Goal: Information Seeking & Learning: Learn about a topic

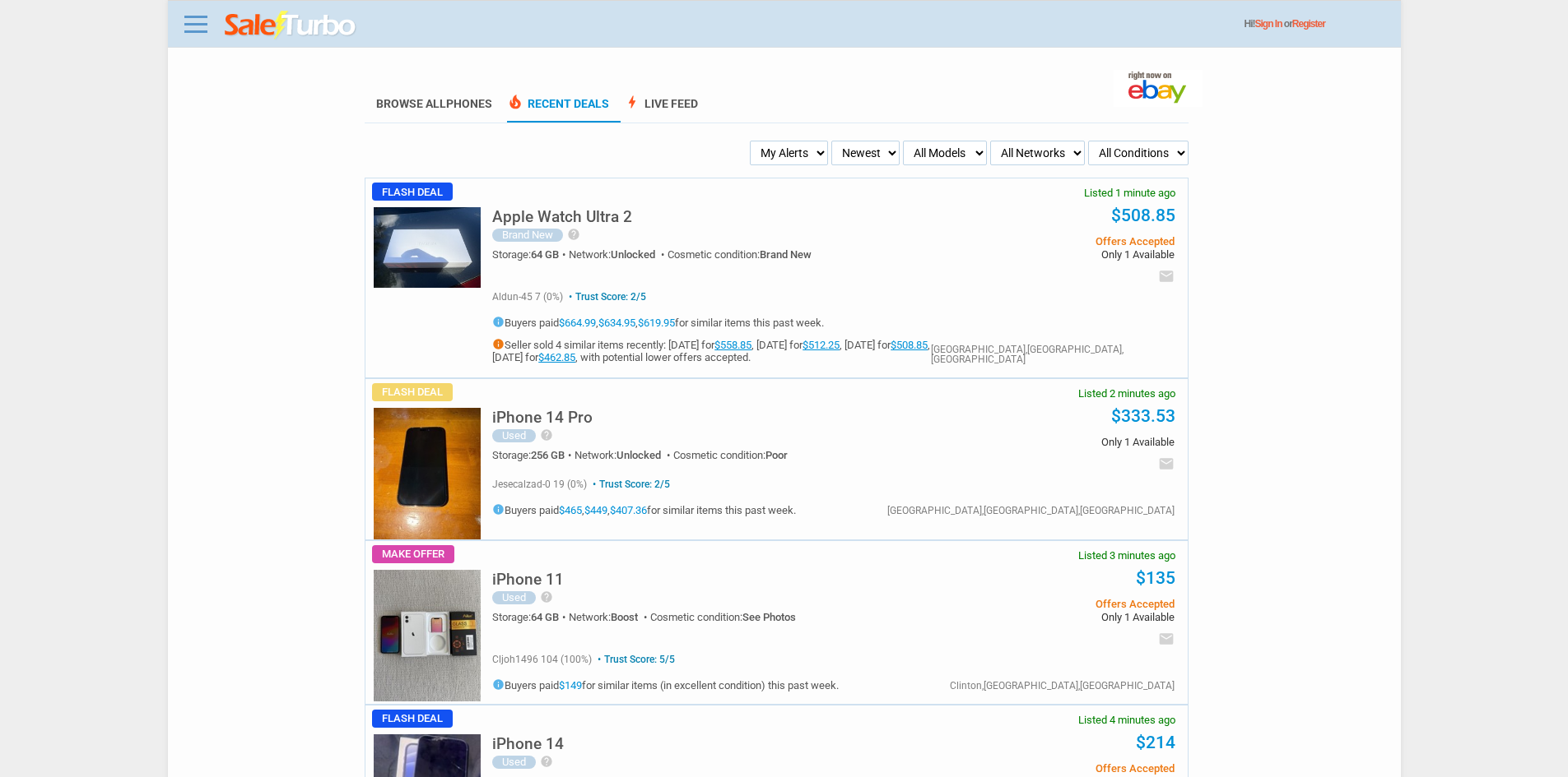
click at [764, 152] on select "My Alerts All Deals BIN Only w/ Offers Only" at bounding box center [789, 153] width 78 height 25
select select "flash_bin"
click at [755, 142] on select "My Alerts All Deals BIN Only w/ Offers Only" at bounding box center [789, 153] width 78 height 25
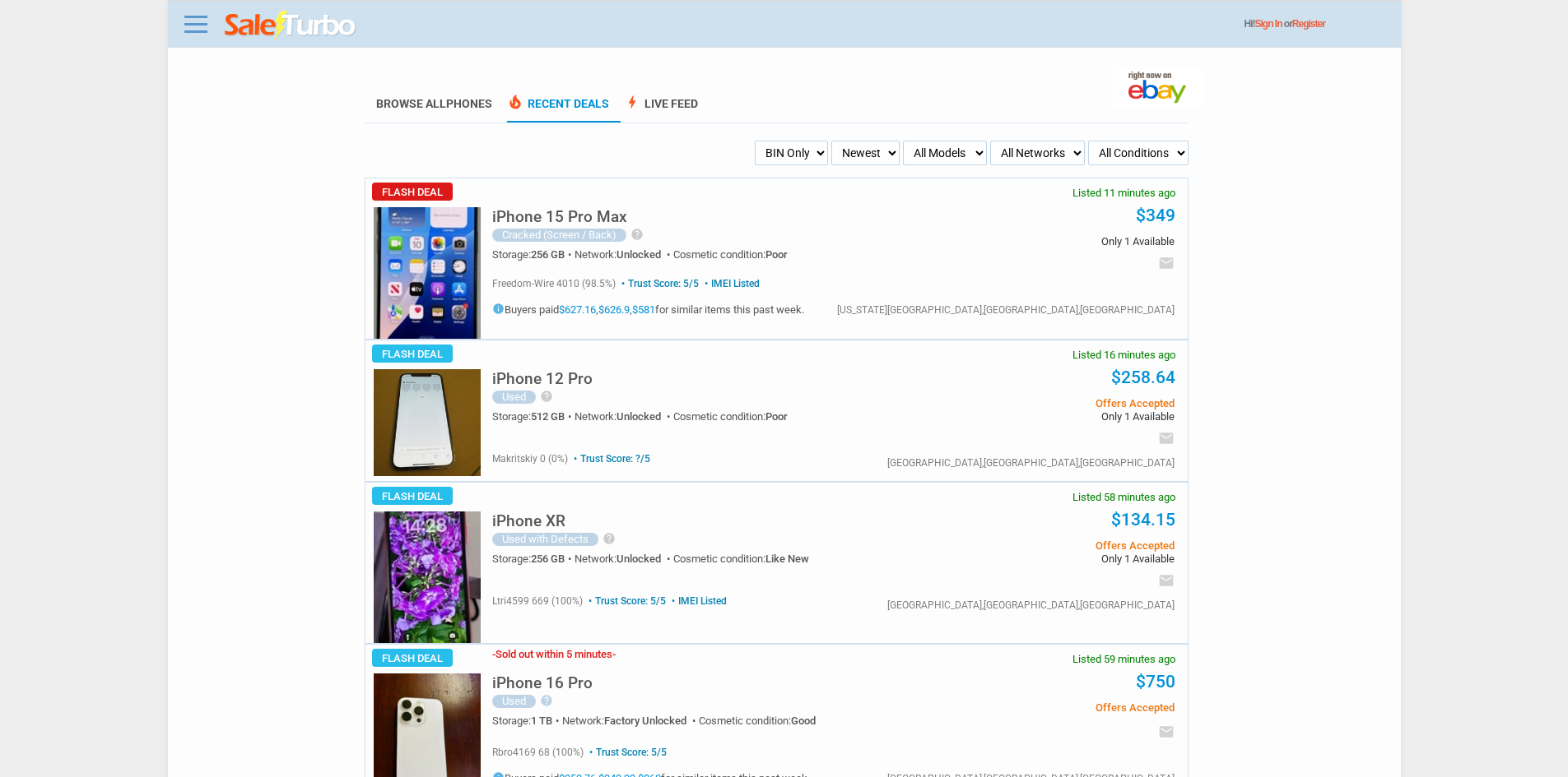
click at [448, 274] on img at bounding box center [427, 273] width 107 height 131
click at [434, 102] on link "Browse All Phones" at bounding box center [434, 109] width 116 height 26
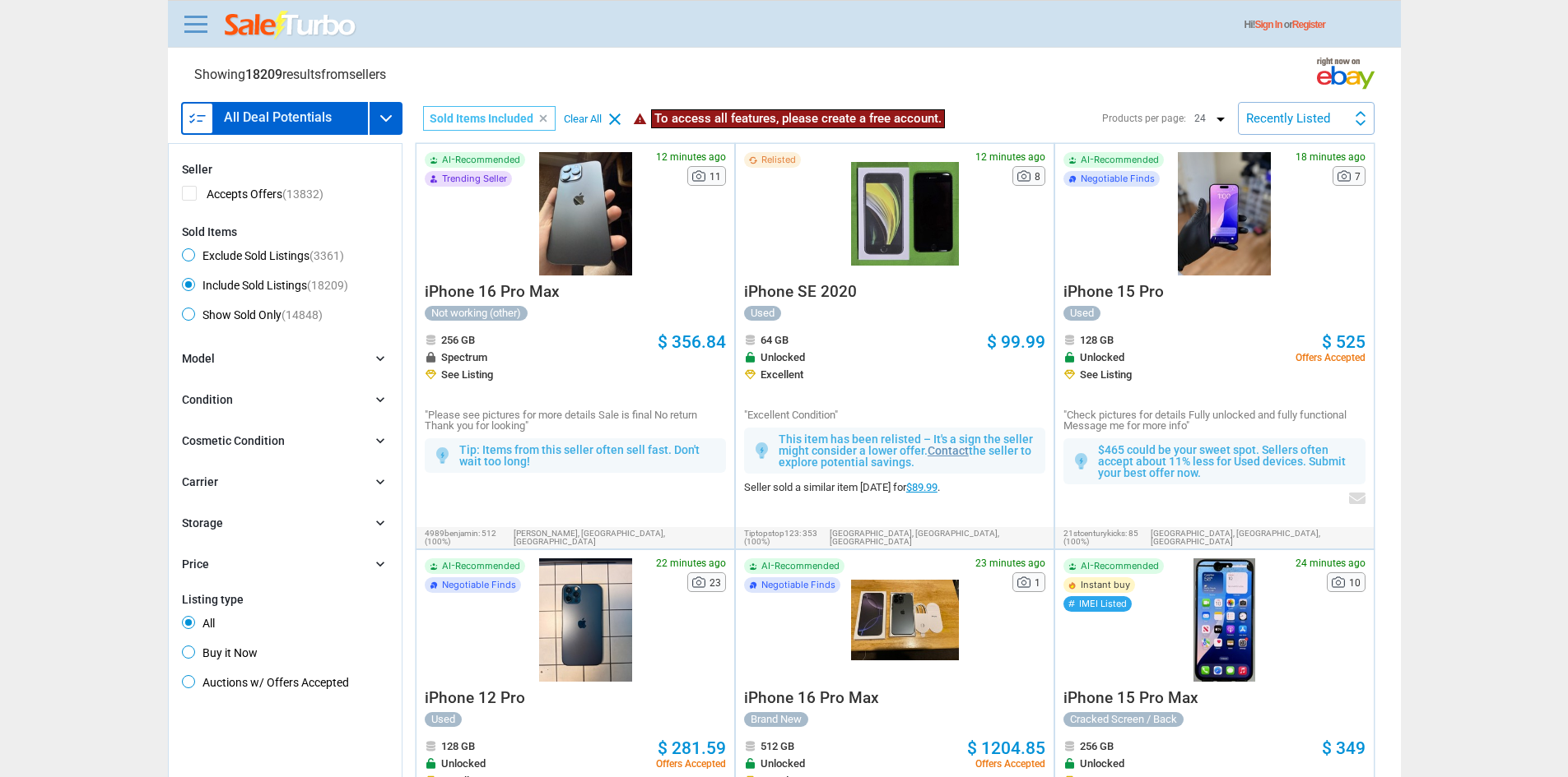
click at [574, 224] on div at bounding box center [585, 214] width 108 height 124
click at [210, 31] on link at bounding box center [196, 24] width 33 height 27
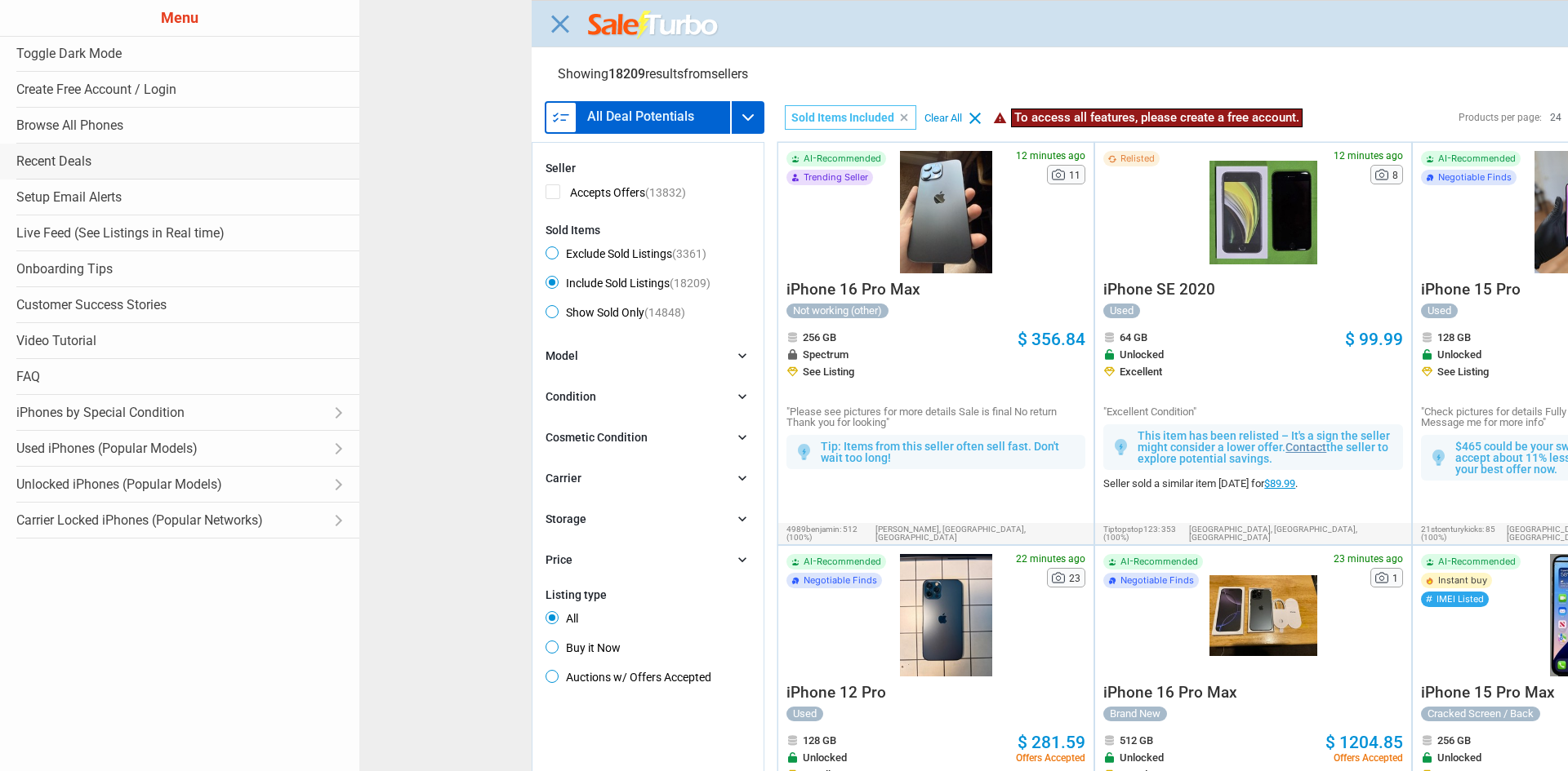
click at [111, 167] on link "Recent Deals" at bounding box center [179, 161] width 360 height 36
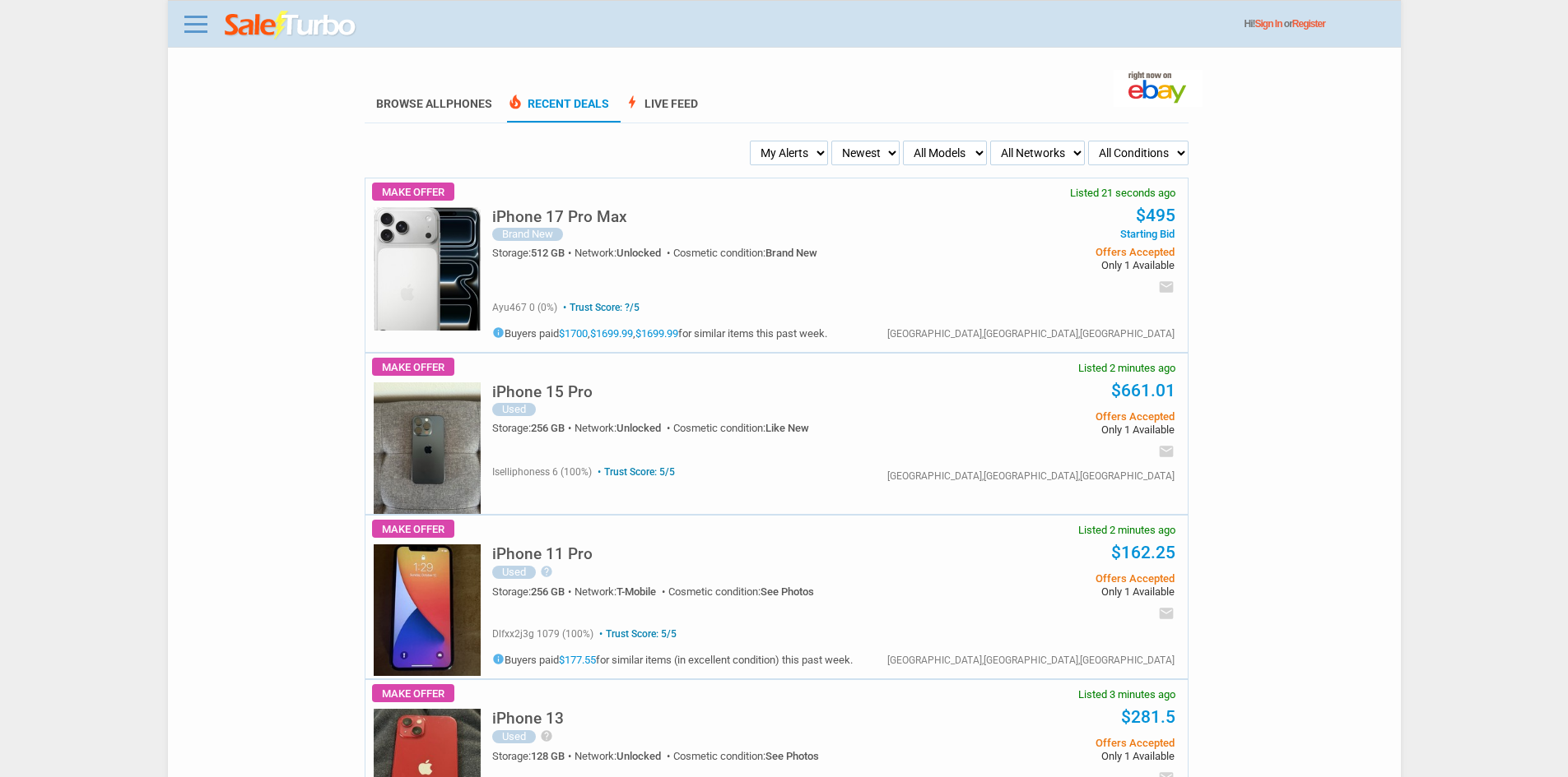
click at [771, 147] on select "My Alerts All Deals BIN Only w/ Offers Only" at bounding box center [789, 153] width 78 height 25
select select "flash_bin"
click at [755, 142] on select "My Alerts All Deals BIN Only w/ Offers Only" at bounding box center [789, 153] width 78 height 25
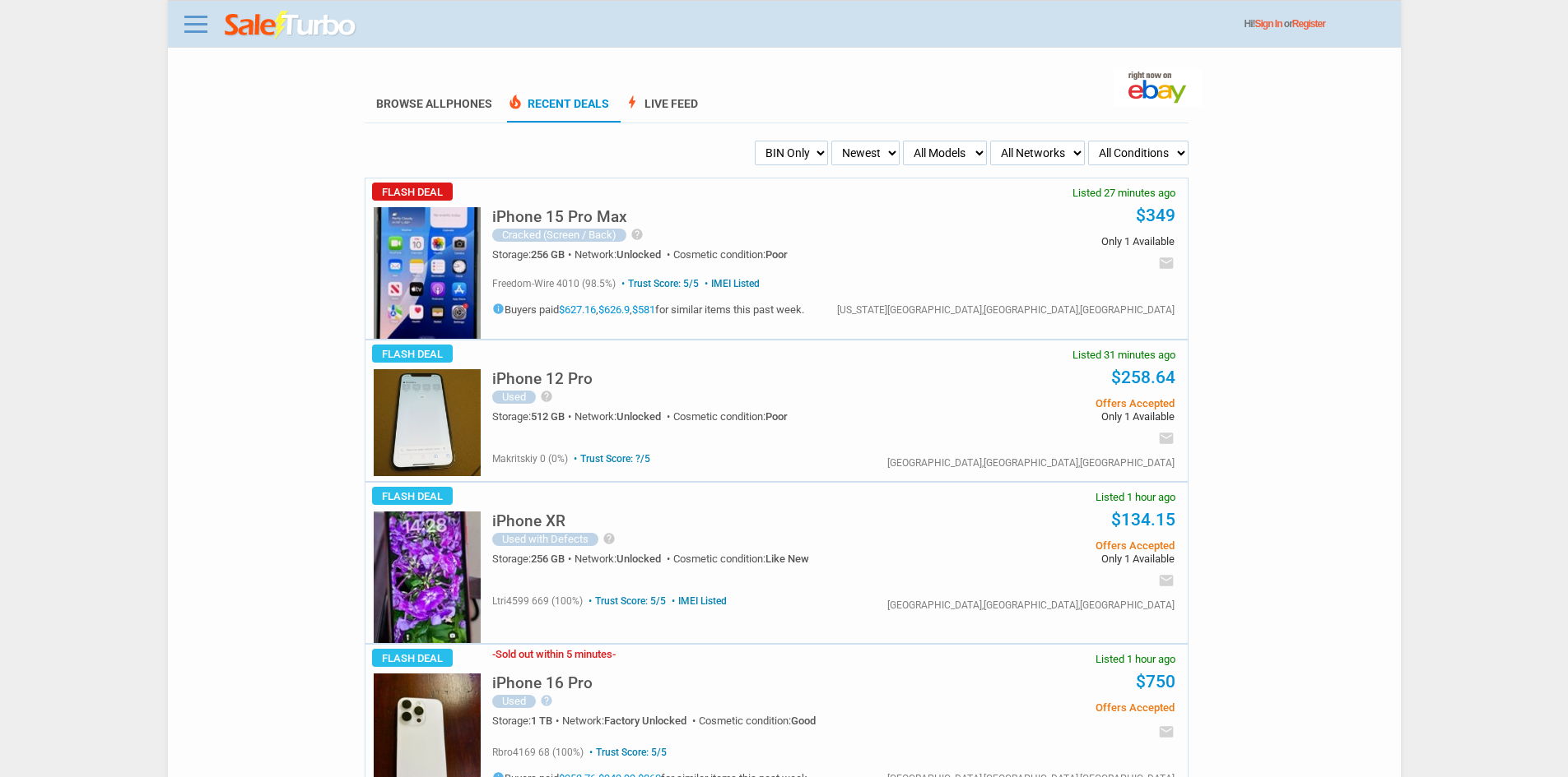
click at [791, 155] on select "My Alerts All Deals BIN Only w/ Offers Only" at bounding box center [791, 153] width 73 height 25
select select "sent"
click at [755, 142] on select "My Alerts All Deals BIN Only w/ Offers Only" at bounding box center [791, 153] width 73 height 25
